Goal: Information Seeking & Learning: Learn about a topic

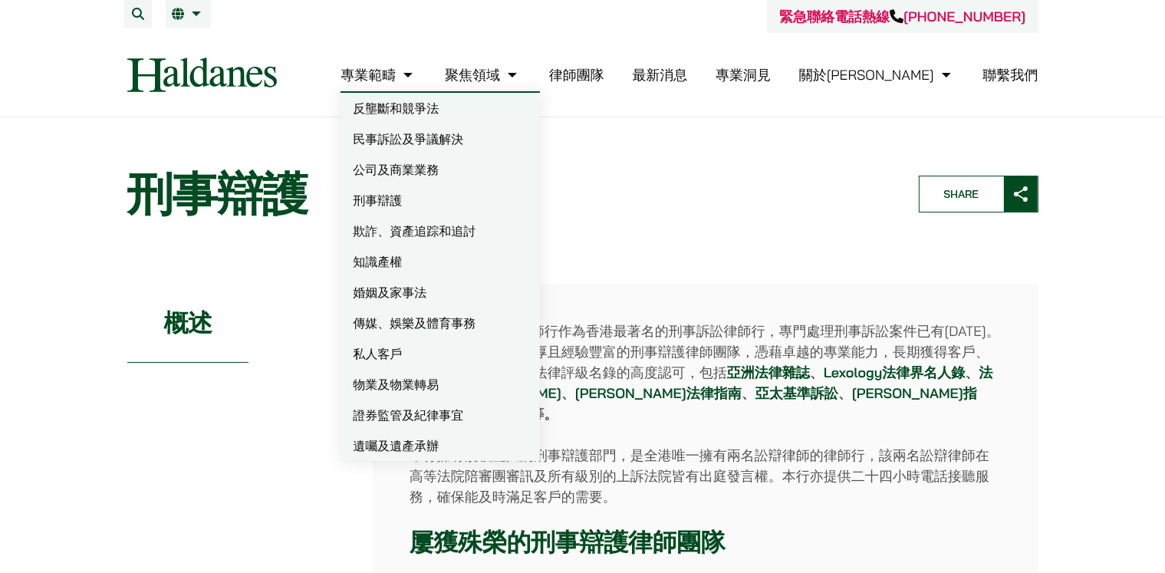
click at [465, 206] on link "刑事辯護" at bounding box center [439, 200] width 199 height 31
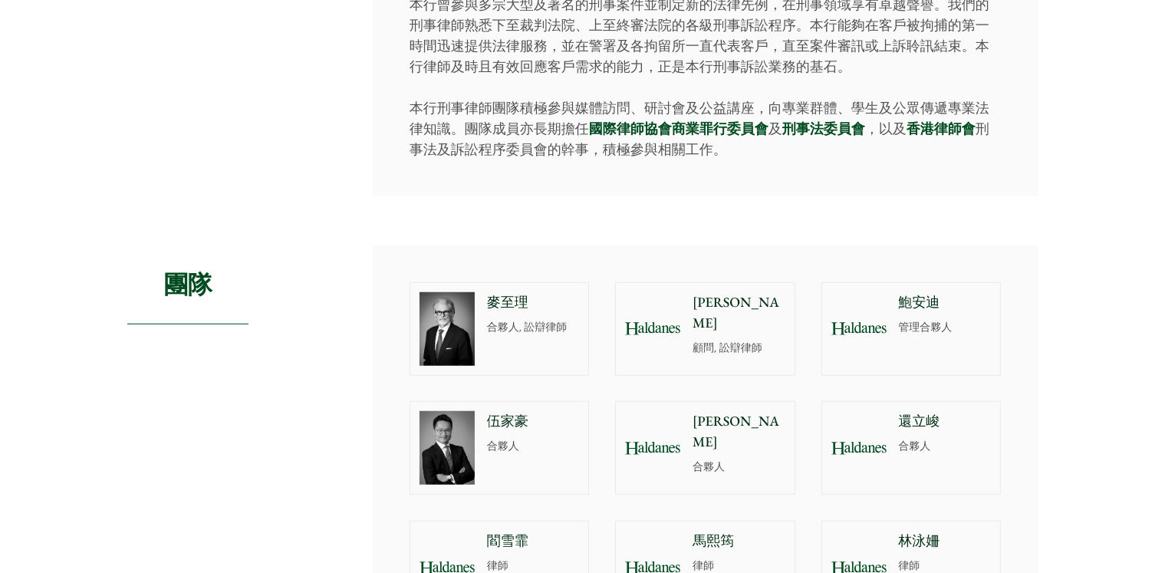
scroll to position [1227, 0]
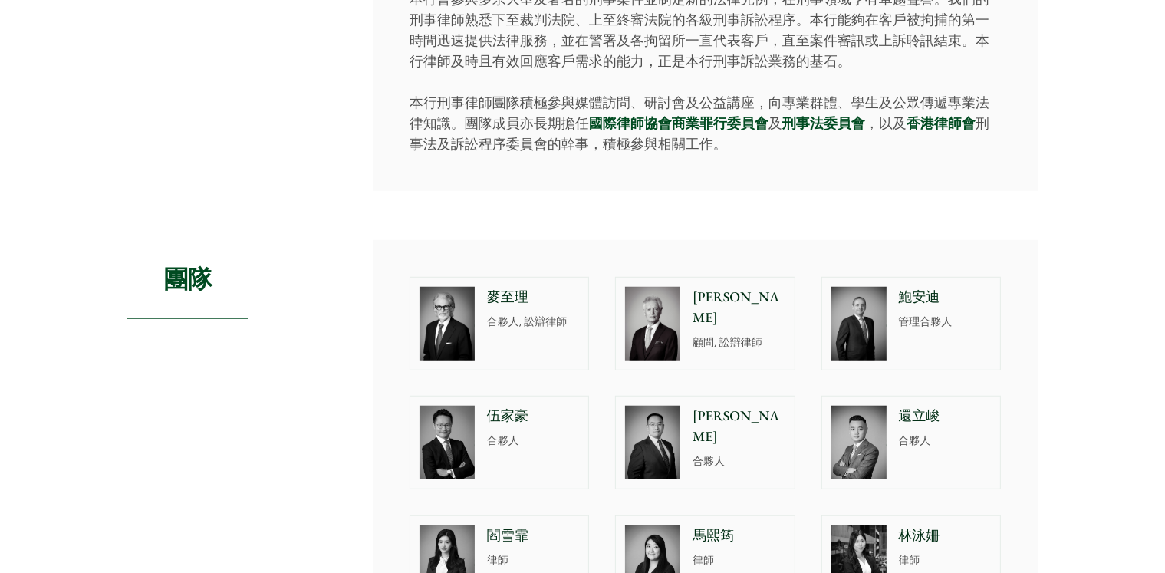
click at [518, 314] on p "合夥人, 訟辯律師" at bounding box center [533, 322] width 93 height 16
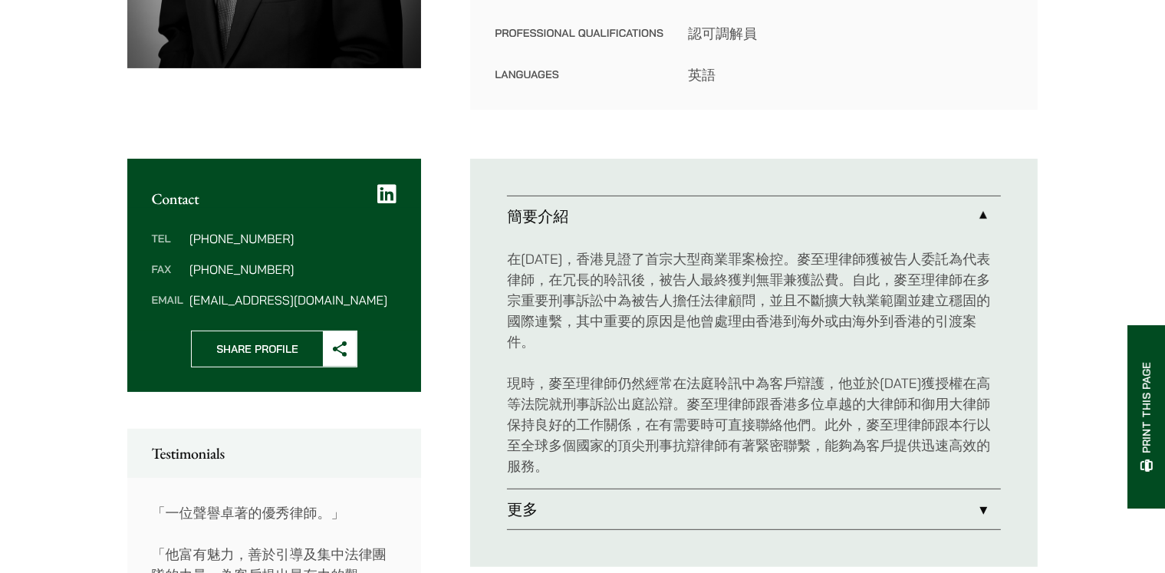
scroll to position [537, 0]
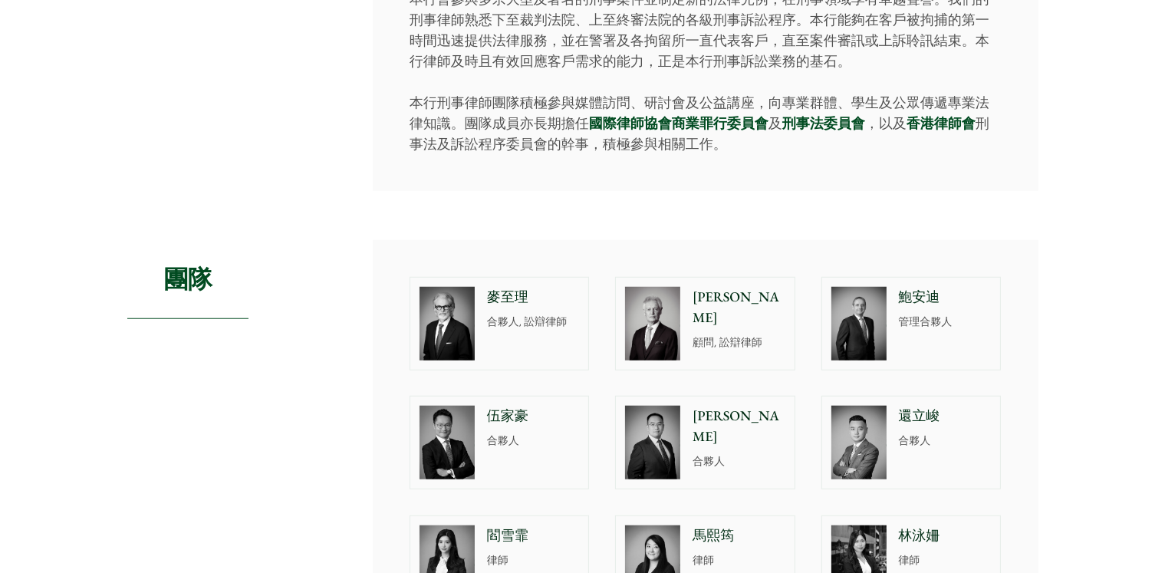
scroll to position [1227, 0]
click at [700, 406] on div "王宇 合夥人" at bounding box center [741, 442] width 105 height 92
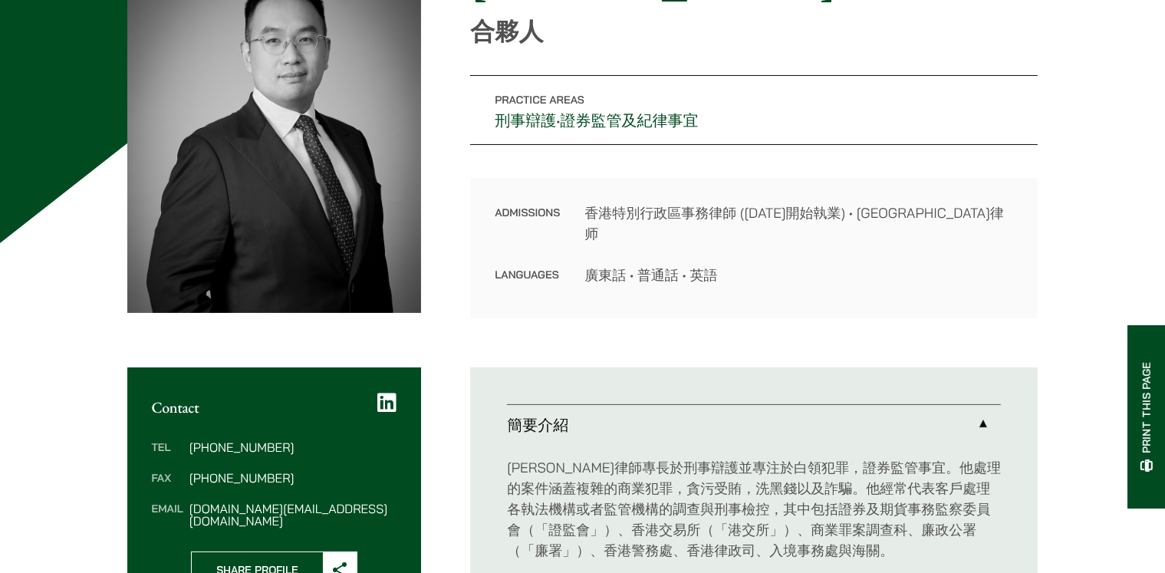
scroll to position [230, 0]
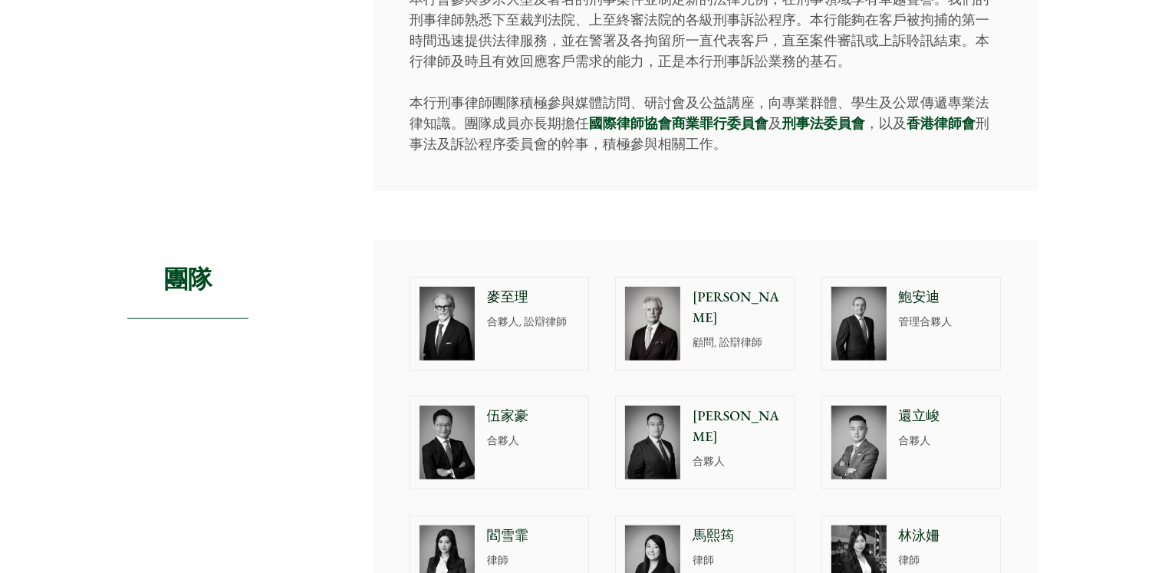
click at [870, 312] on img at bounding box center [858, 324] width 55 height 74
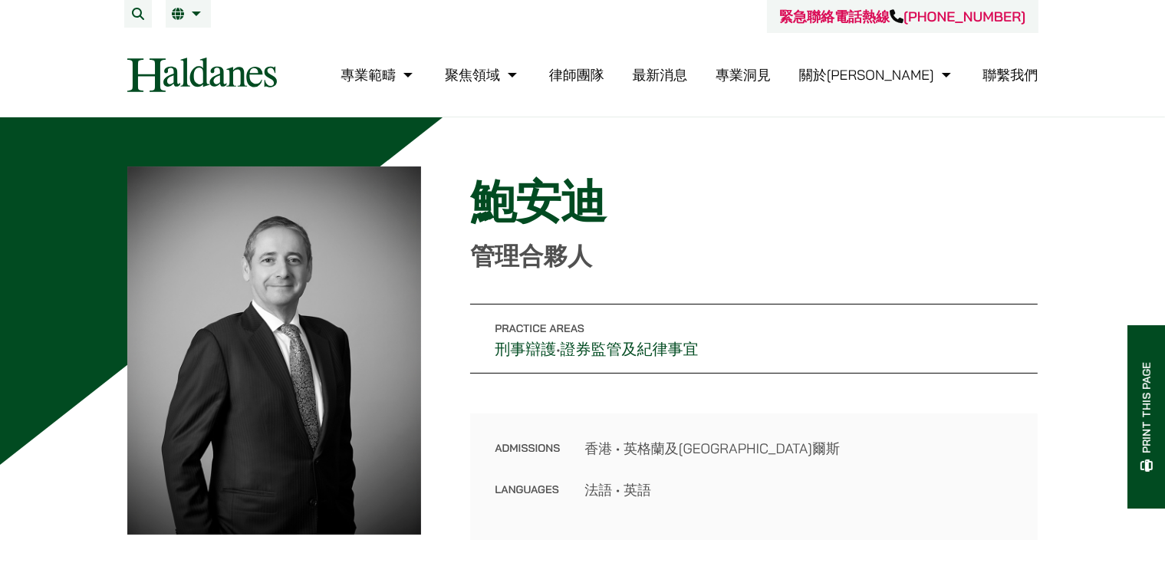
scroll to position [77, 0]
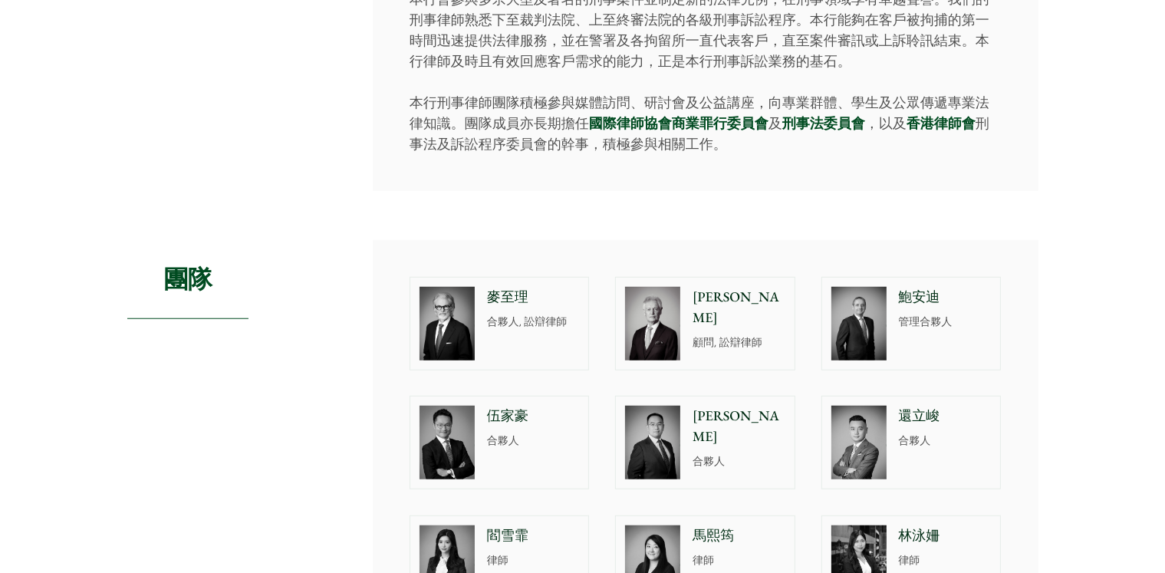
click at [454, 412] on img at bounding box center [446, 443] width 55 height 74
click at [669, 326] on img at bounding box center [652, 324] width 55 height 74
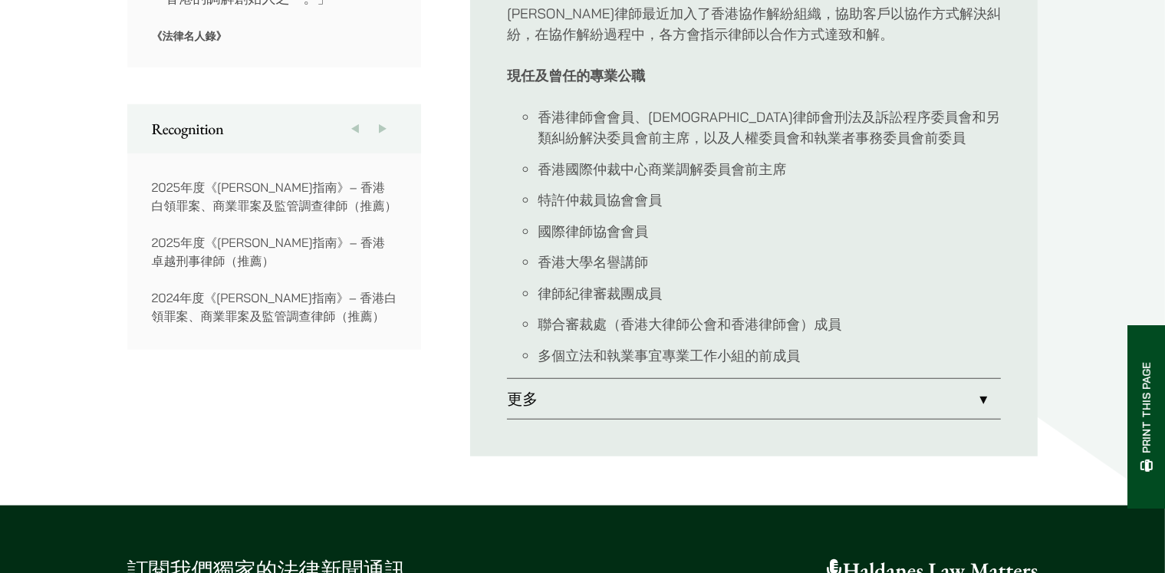
scroll to position [1150, 0]
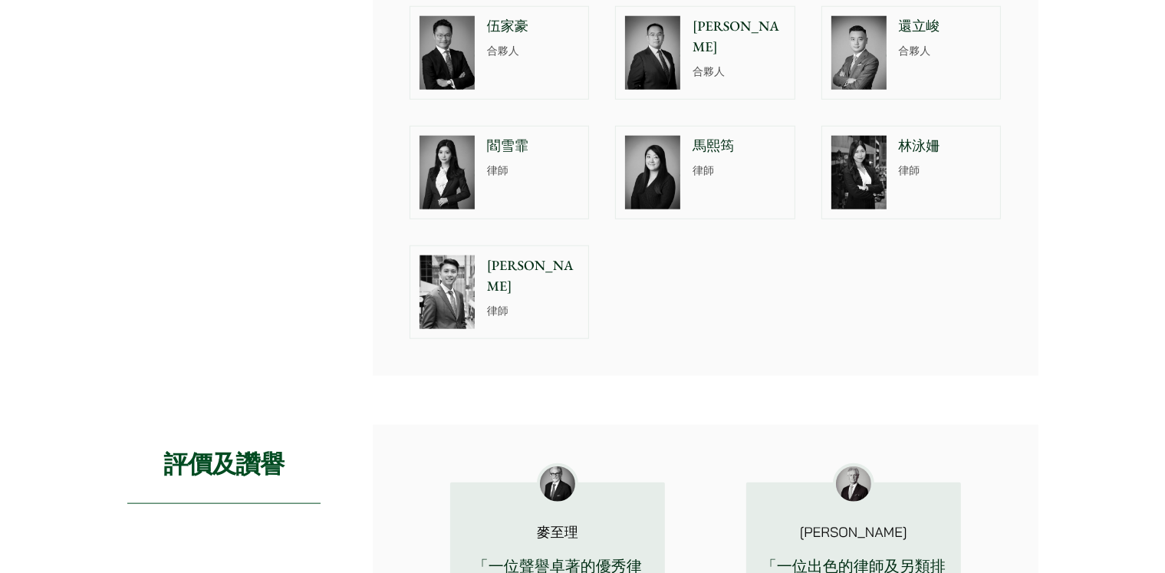
scroll to position [1457, 0]
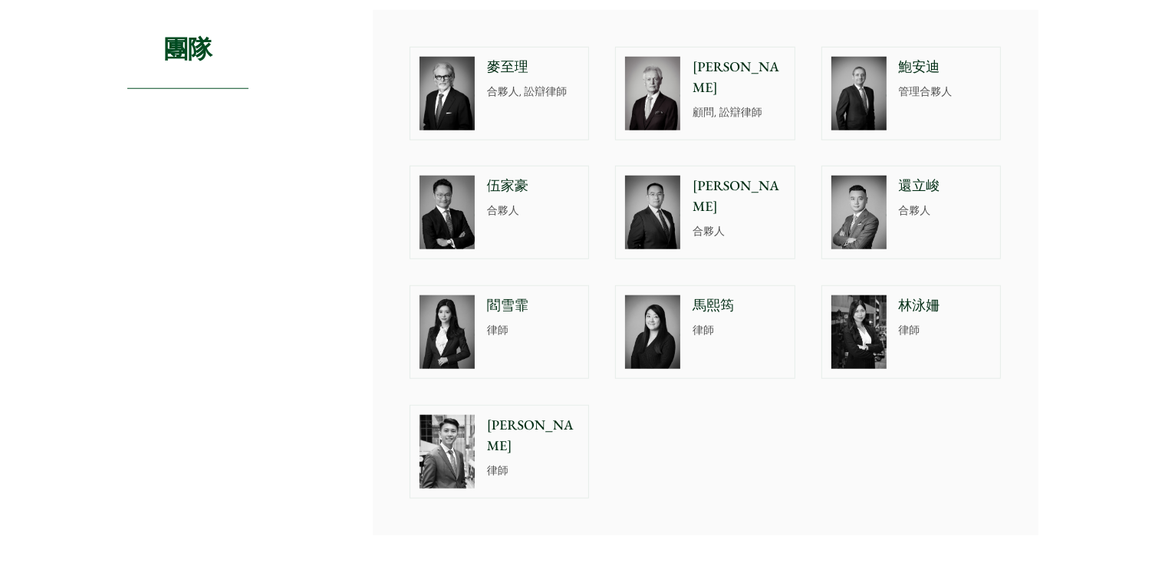
click at [859, 188] on img at bounding box center [858, 213] width 55 height 74
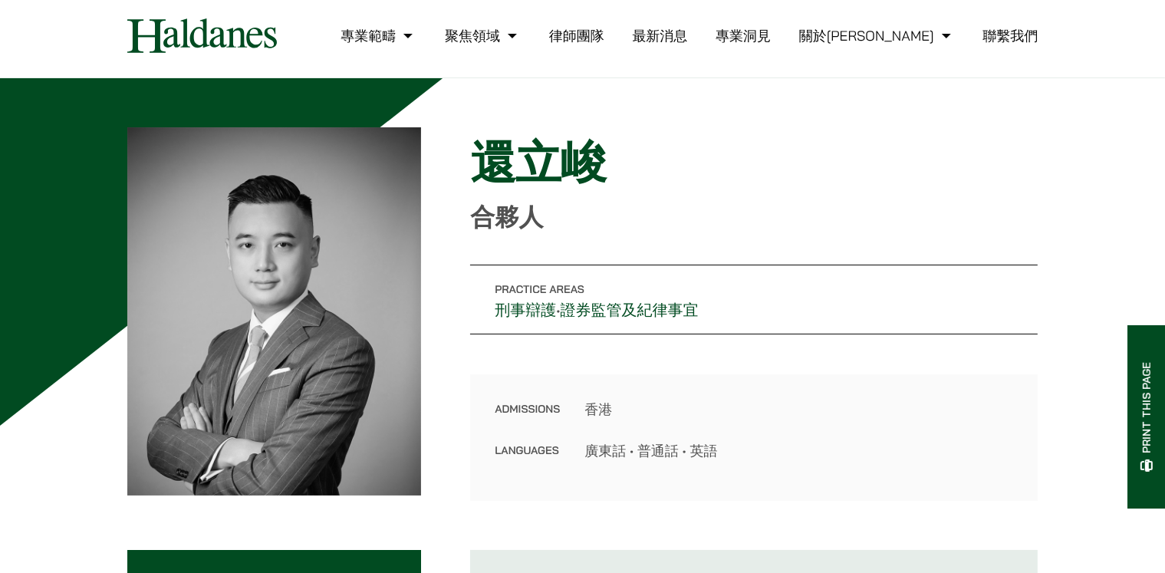
scroll to position [77, 0]
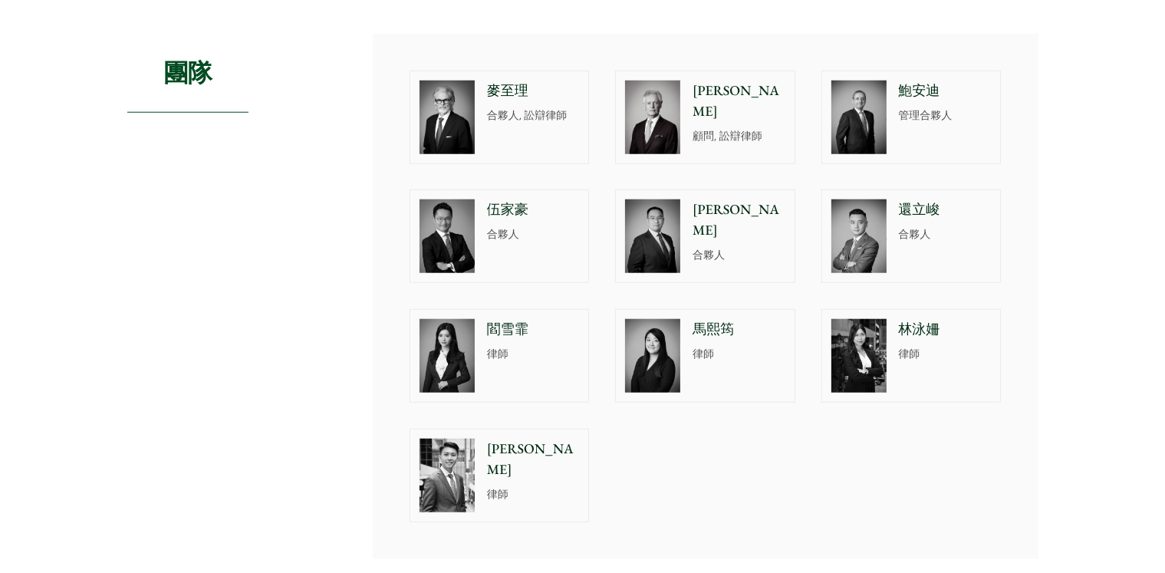
click at [458, 325] on img at bounding box center [446, 356] width 55 height 74
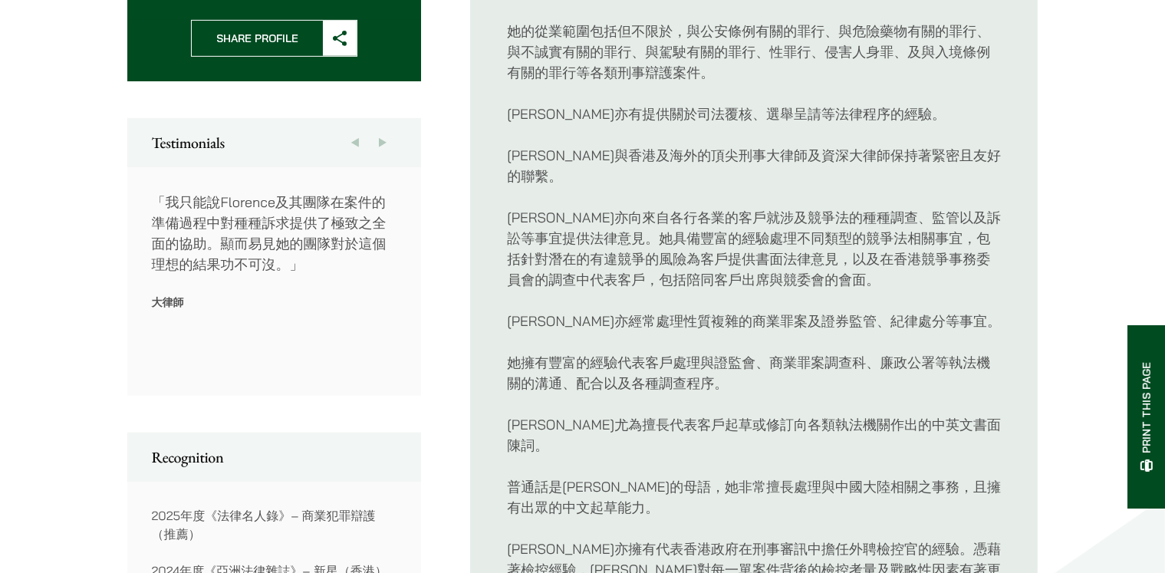
scroll to position [767, 0]
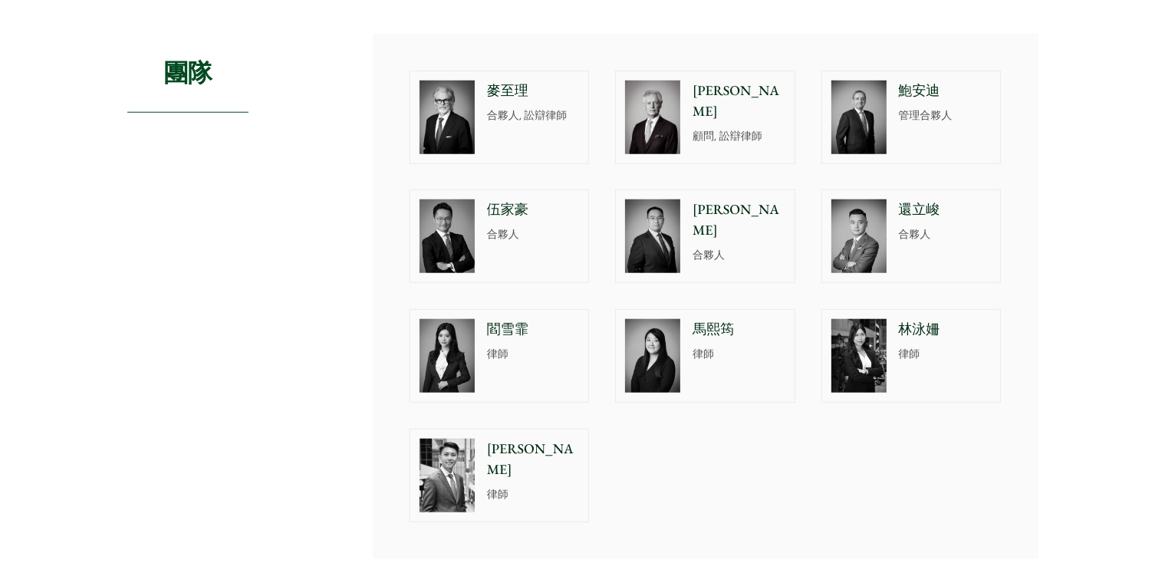
click at [709, 341] on div "馬熙筠 律師" at bounding box center [741, 356] width 105 height 92
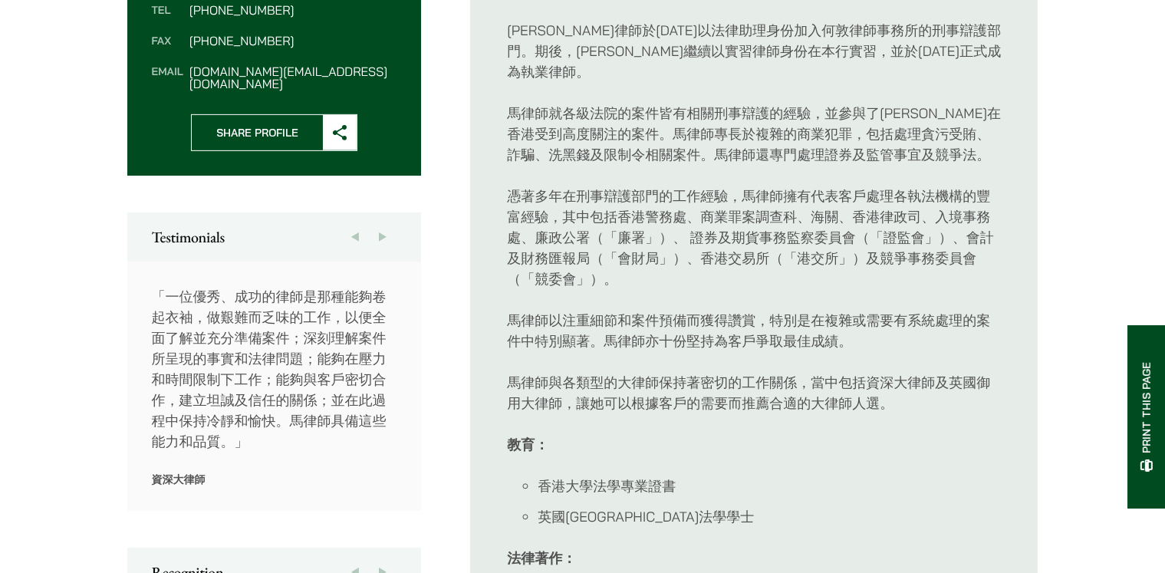
scroll to position [767, 0]
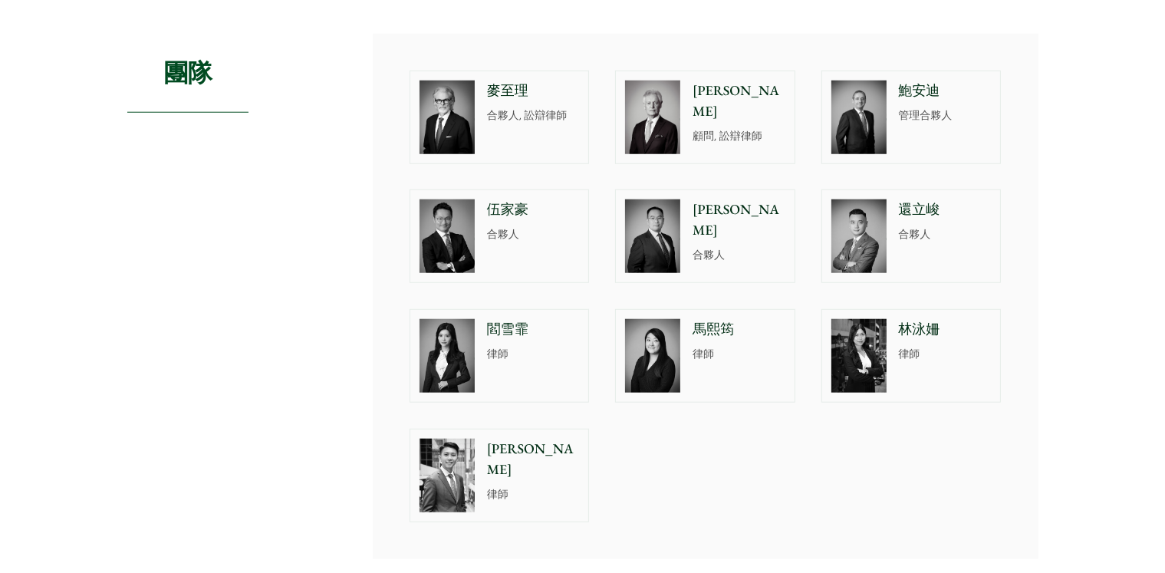
click at [897, 334] on div "[PERSON_NAME]" at bounding box center [948, 356] width 105 height 92
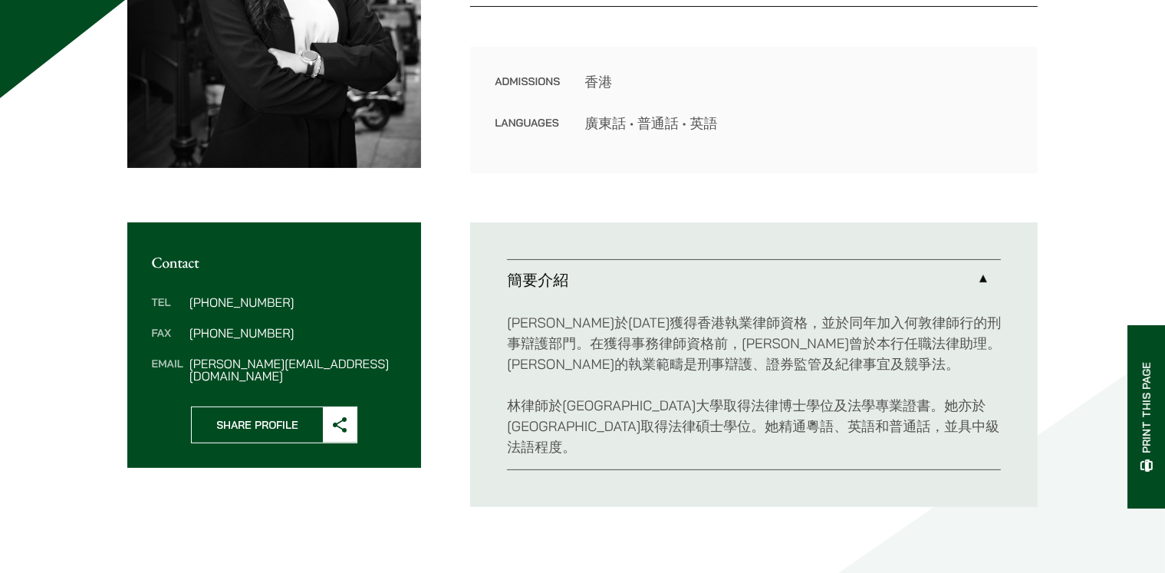
scroll to position [383, 0]
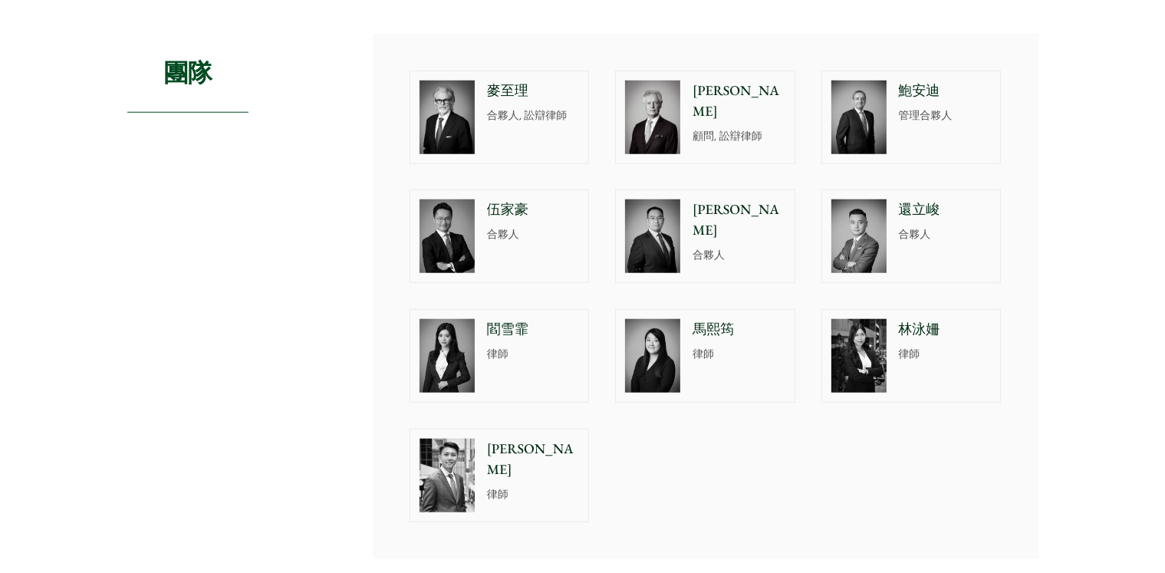
click at [866, 224] on img at bounding box center [858, 236] width 55 height 74
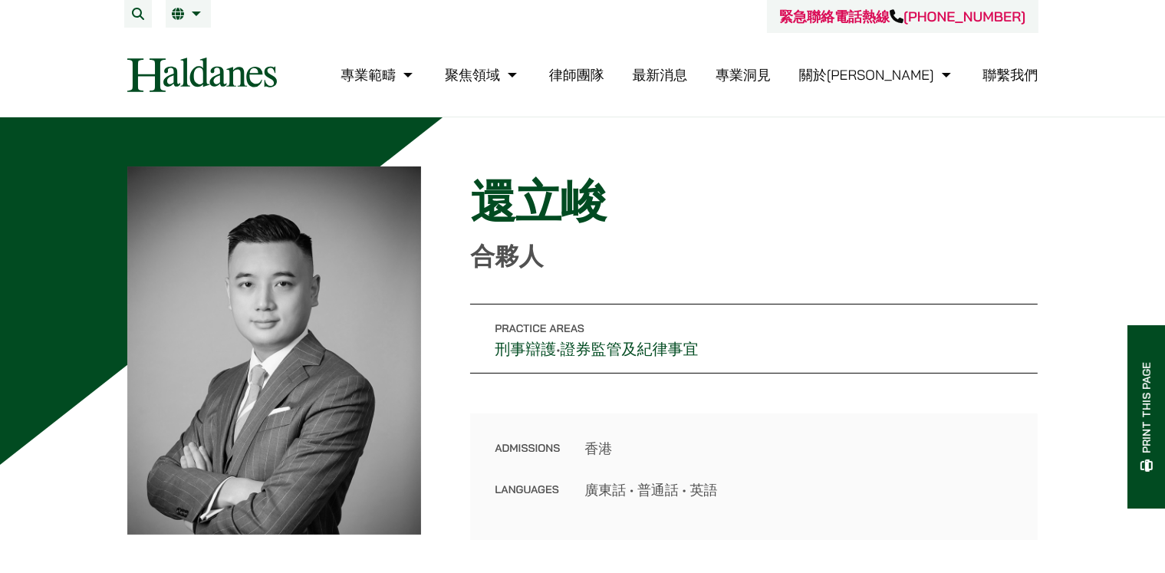
click at [1015, 77] on link "聯繫我們" at bounding box center [1010, 75] width 55 height 18
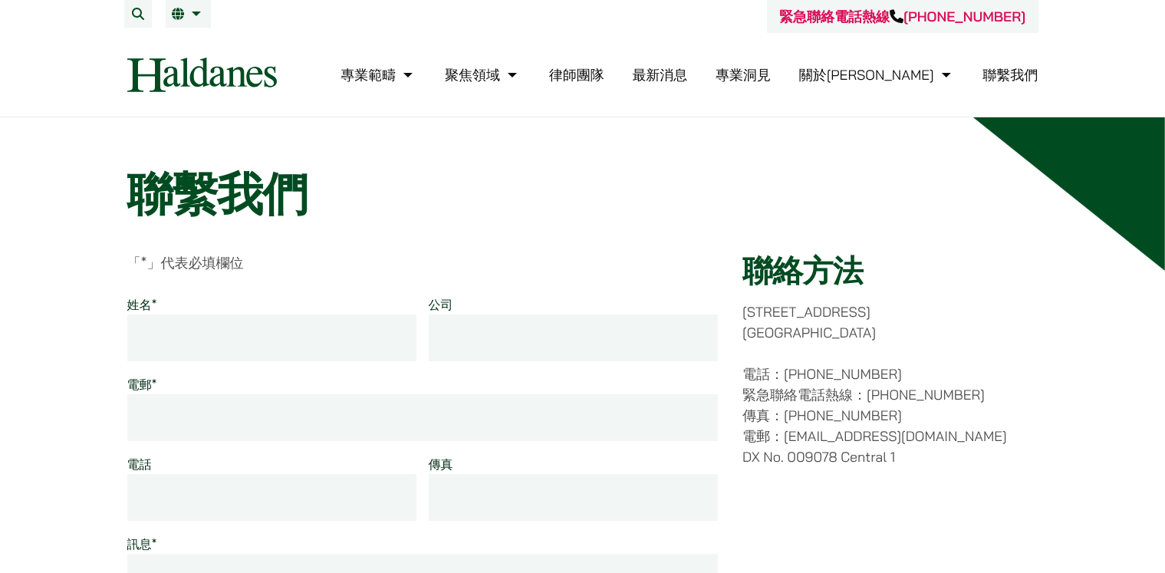
click at [604, 77] on link "律師團隊" at bounding box center [576, 75] width 55 height 18
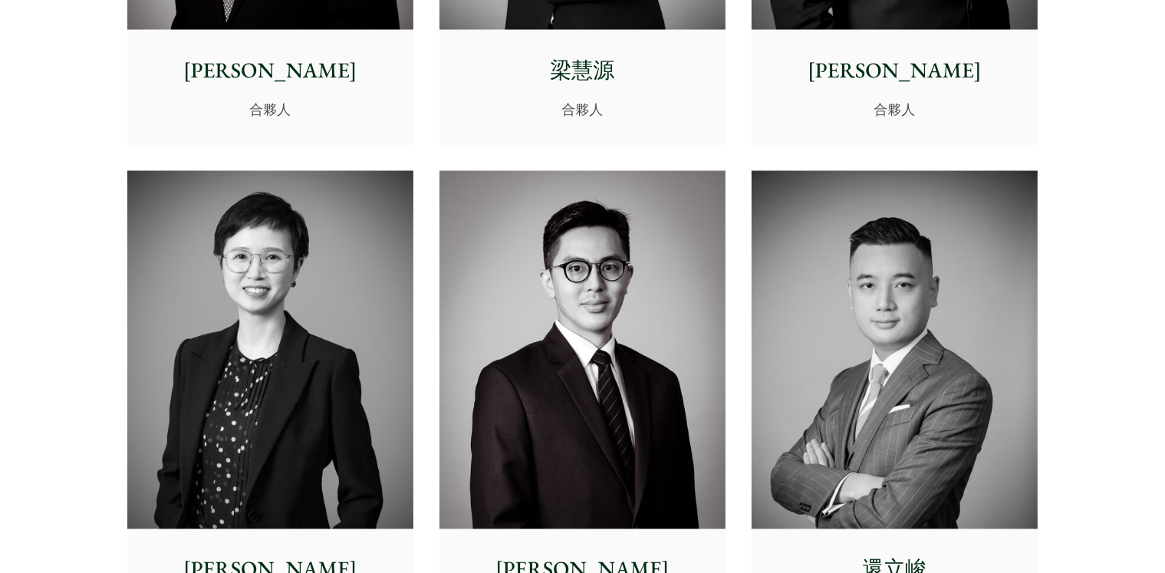
scroll to position [3067, 0]
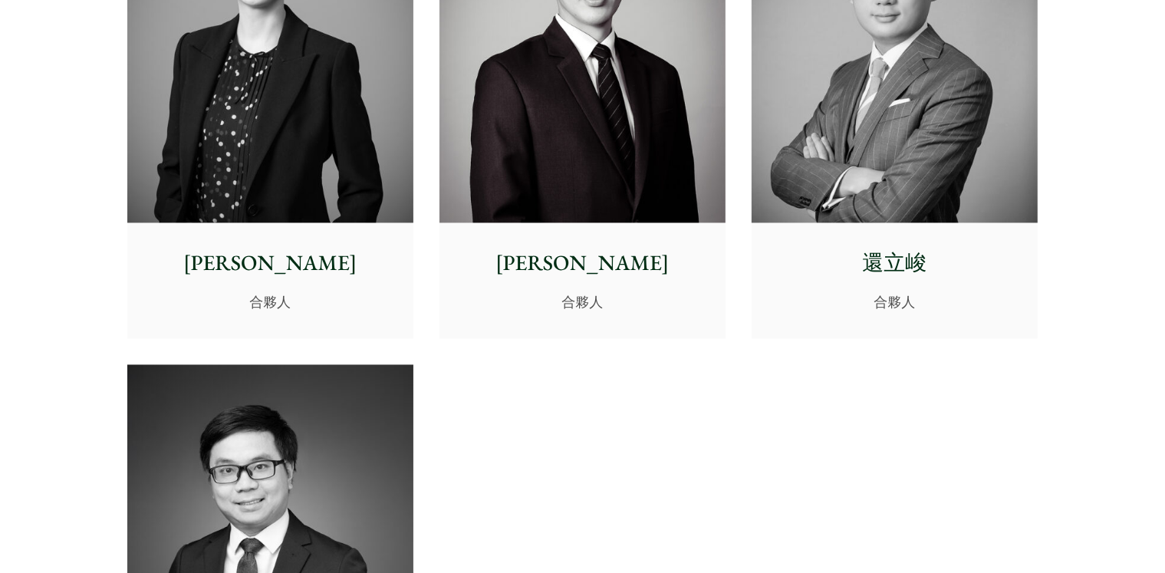
click at [895, 266] on p "還立峻" at bounding box center [894, 263] width 261 height 32
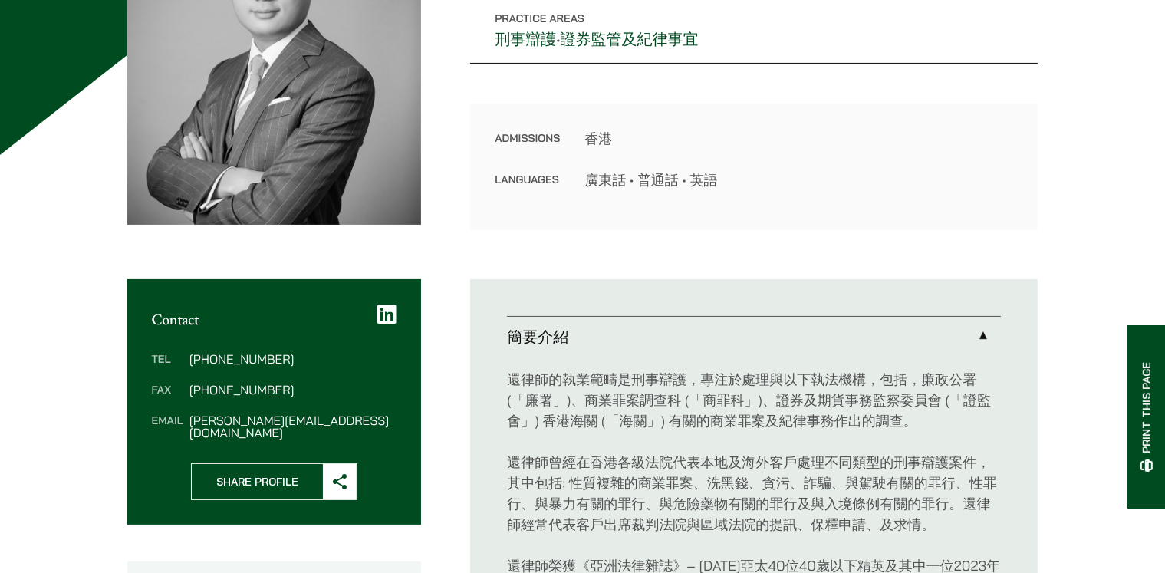
scroll to position [283, 0]
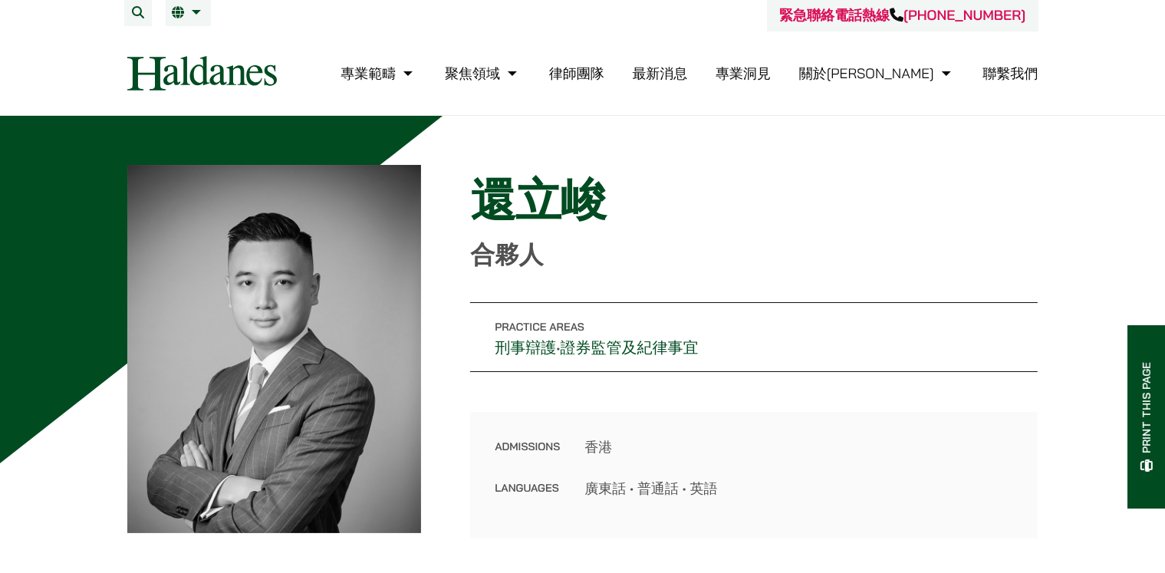
scroll to position [0, 0]
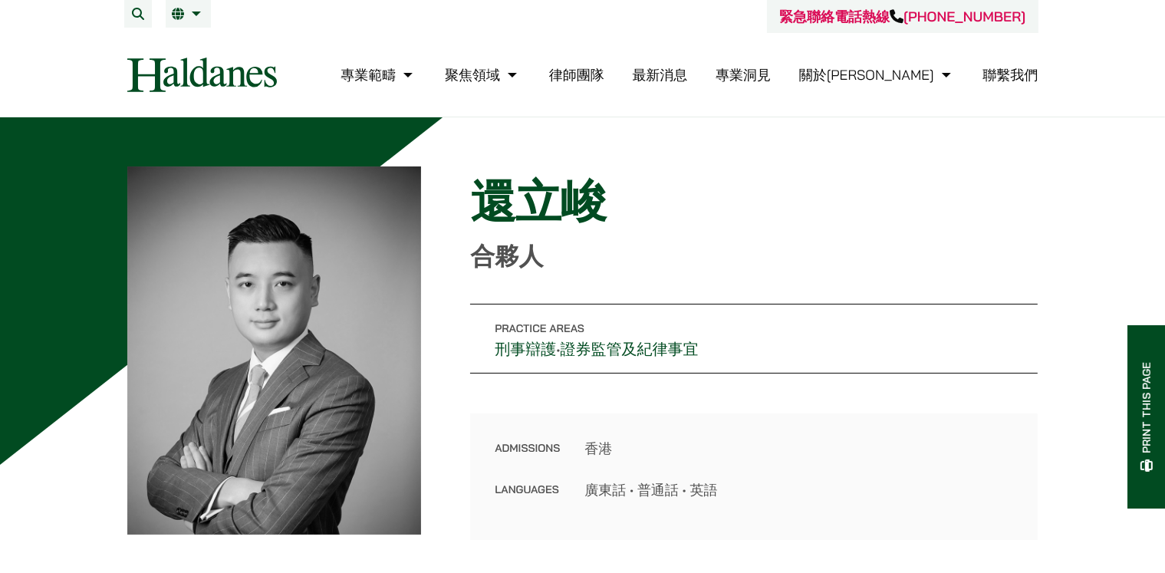
click at [604, 76] on link "律師團隊" at bounding box center [576, 75] width 55 height 18
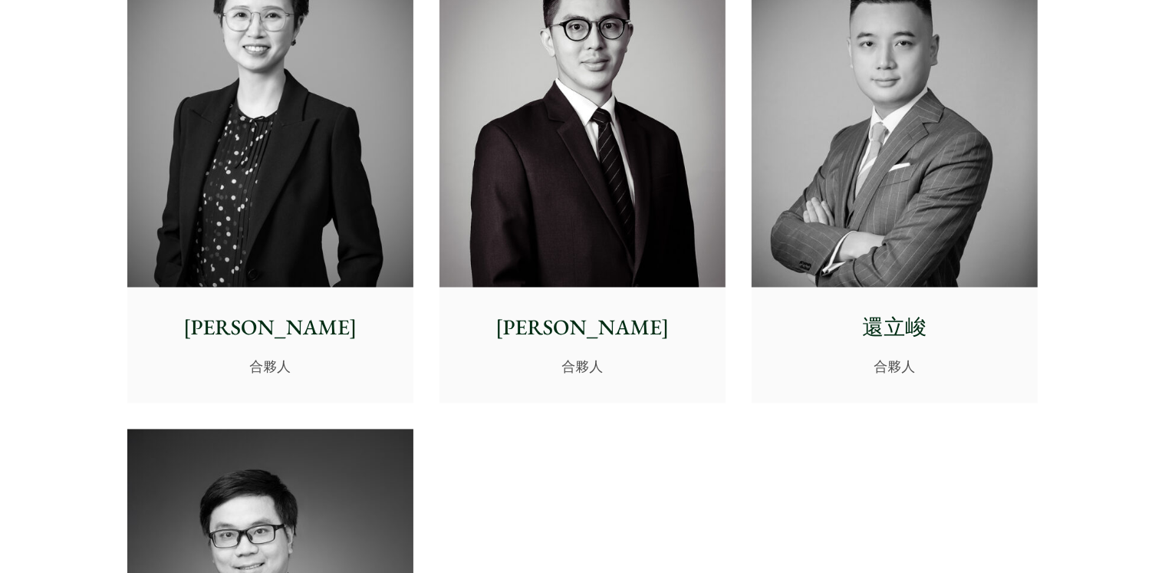
scroll to position [2990, 0]
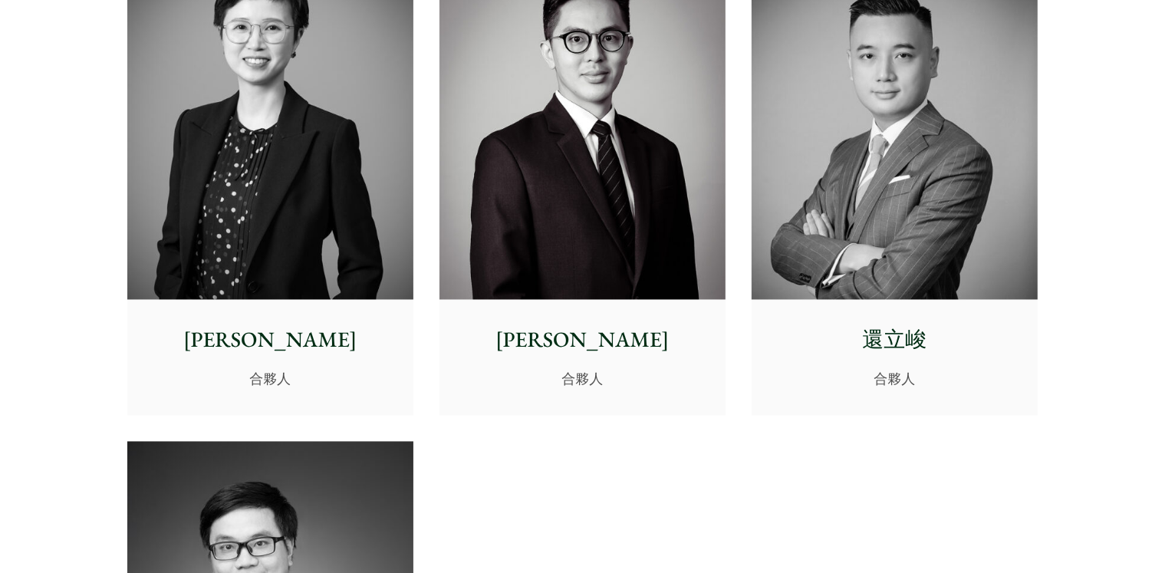
click at [877, 228] on img at bounding box center [894, 120] width 286 height 358
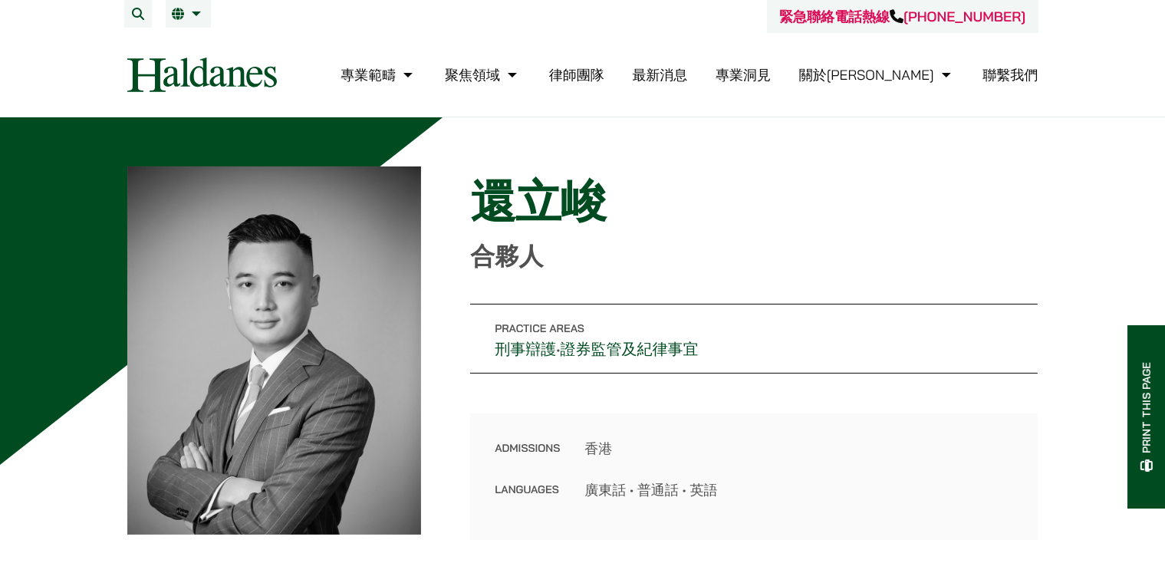
click at [536, 351] on link "刑事辯護" at bounding box center [525, 349] width 61 height 20
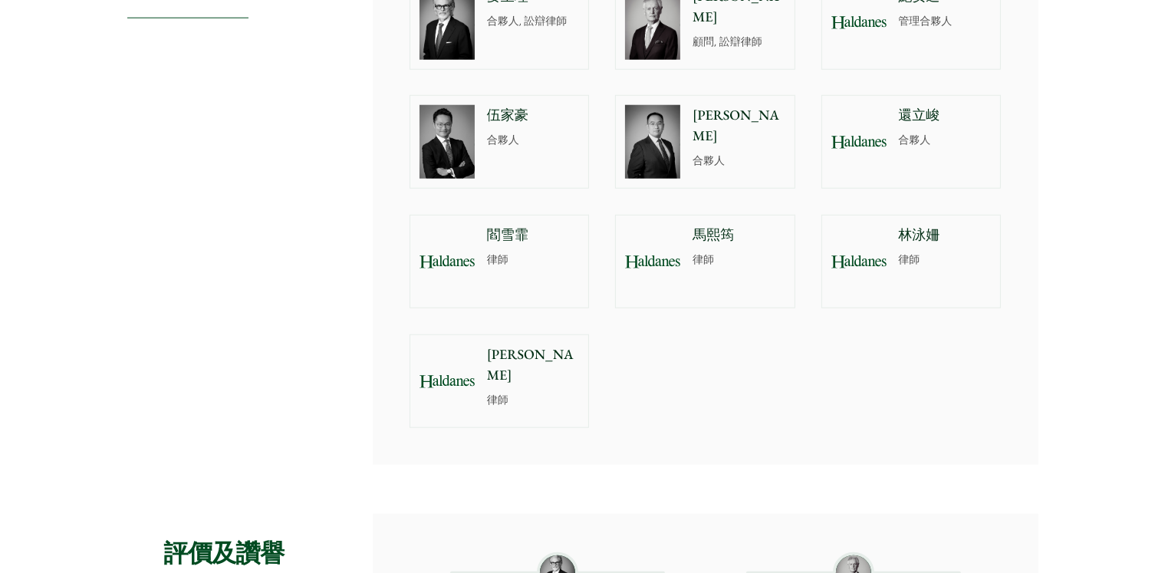
scroll to position [1380, 0]
